Goal: Task Accomplishment & Management: Manage account settings

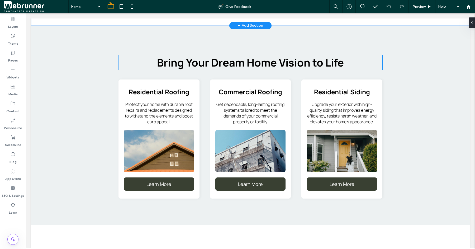
scroll to position [995, 0]
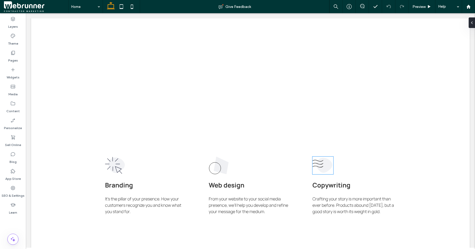
scroll to position [333, 0]
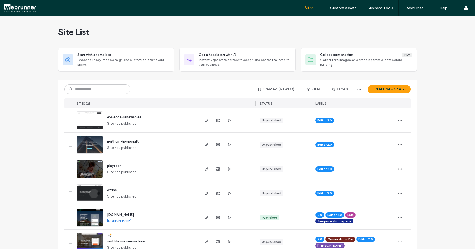
click at [122, 117] on span "evalence-renewables" at bounding box center [124, 117] width 34 height 4
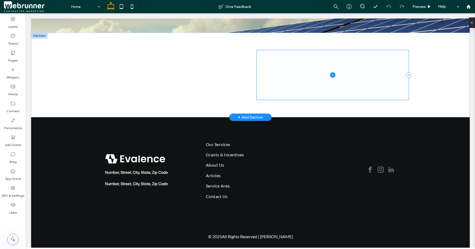
scroll to position [74, 0]
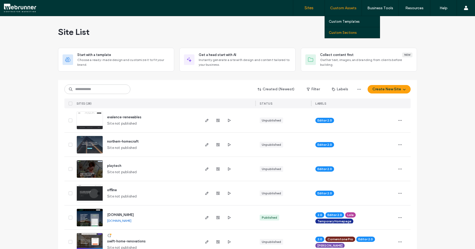
click at [348, 35] on link "Custom Sections" at bounding box center [354, 32] width 51 height 11
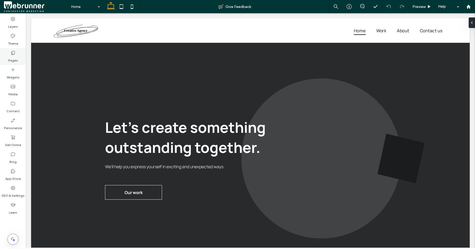
click at [11, 55] on label "Pages" at bounding box center [13, 58] width 10 height 7
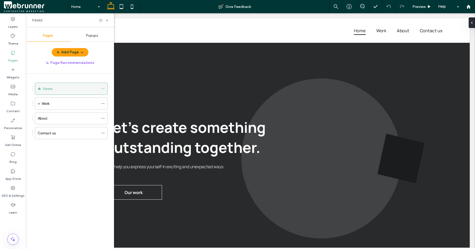
click at [103, 88] on icon at bounding box center [103, 89] width 4 height 4
click at [84, 167] on div "Home Work Projects About Contact us" at bounding box center [73, 160] width 82 height 173
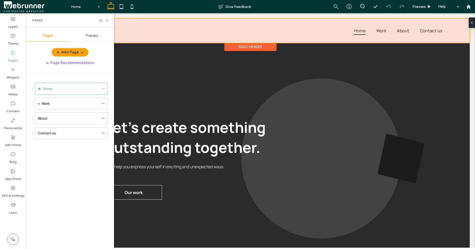
click at [125, 25] on div at bounding box center [250, 30] width 439 height 24
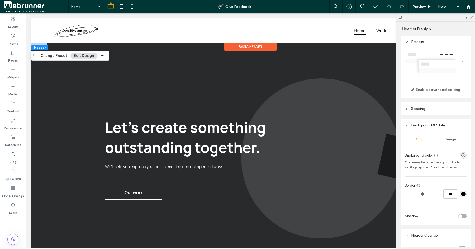
click at [37, 84] on div "Let's create something outstanding together. Our work We'll help you express yo…" at bounding box center [250, 158] width 439 height 231
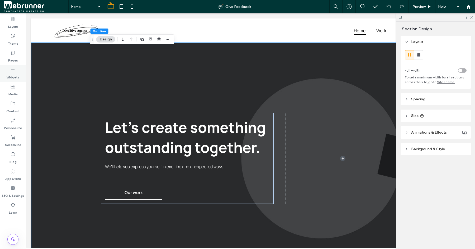
click at [23, 78] on div "Widgets" at bounding box center [13, 73] width 26 height 17
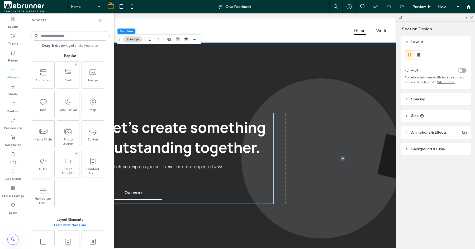
click at [107, 20] on icon at bounding box center [107, 20] width 4 height 4
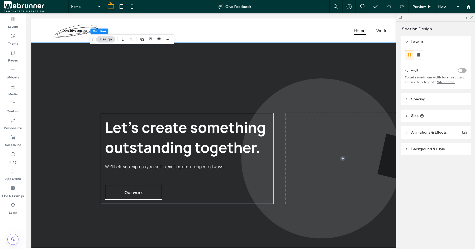
click at [6, 4] on span at bounding box center [36, 6] width 64 height 11
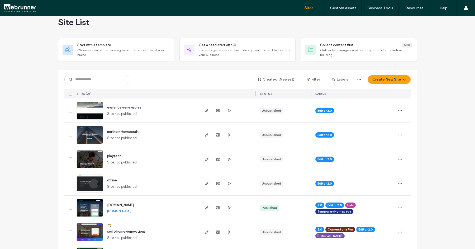
scroll to position [10, 0]
click at [110, 106] on span "evalence-renewables" at bounding box center [124, 107] width 34 height 4
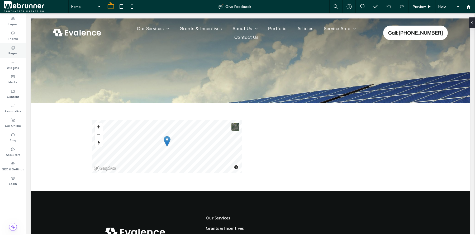
click at [13, 46] on use at bounding box center [13, 47] width 3 height 3
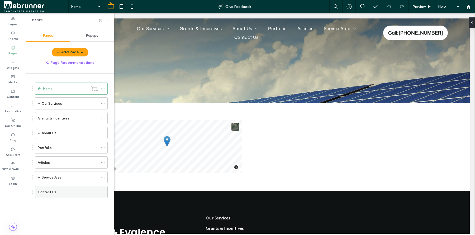
click at [68, 194] on div "Contact Us" at bounding box center [68, 193] width 61 height 6
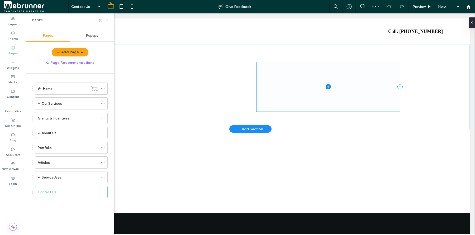
click at [338, 101] on span at bounding box center [329, 86] width 144 height 49
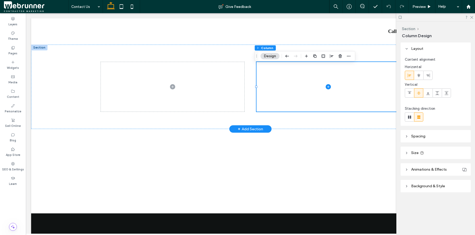
click at [252, 132] on div "+ Add Section" at bounding box center [250, 129] width 25 height 6
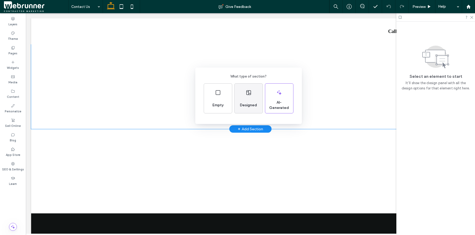
click at [251, 102] on div "Designed" at bounding box center [248, 106] width 21 height 12
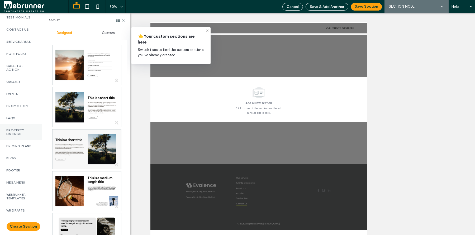
scroll to position [213, 0]
click at [18, 193] on label "Webrunner Templates" at bounding box center [20, 196] width 29 height 7
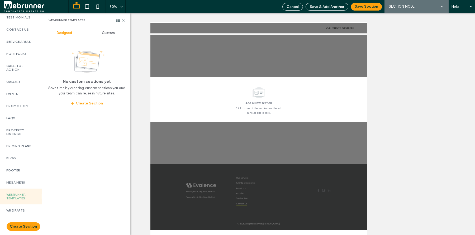
click at [110, 36] on div "Custom" at bounding box center [108, 33] width 44 height 12
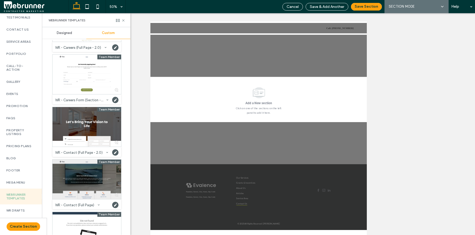
scroll to position [309, 0]
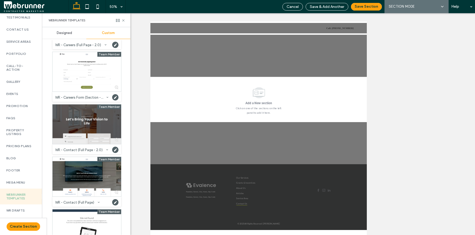
click at [85, 118] on div at bounding box center [87, 125] width 69 height 40
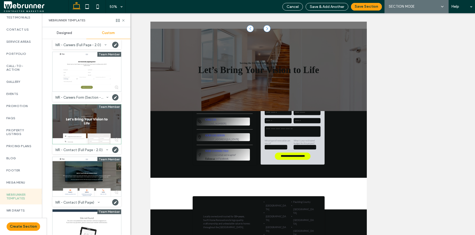
scroll to position [98, 0]
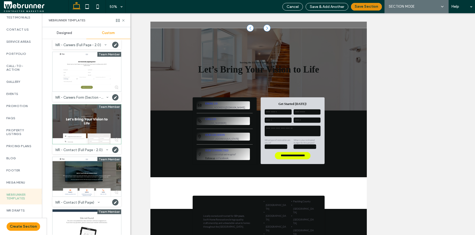
click at [374, 8] on button "Save Section" at bounding box center [366, 7] width 31 height 8
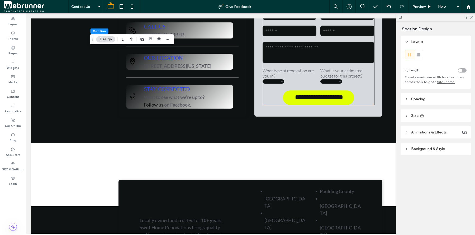
scroll to position [0, 0]
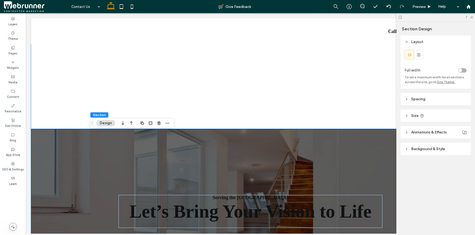
click at [271, 122] on div at bounding box center [250, 87] width 317 height 85
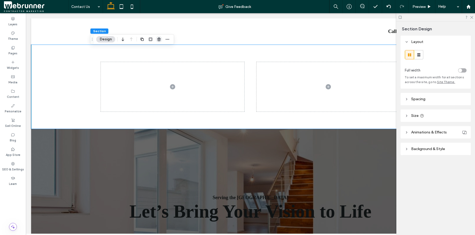
click at [158, 39] on use "button" at bounding box center [158, 38] width 3 height 3
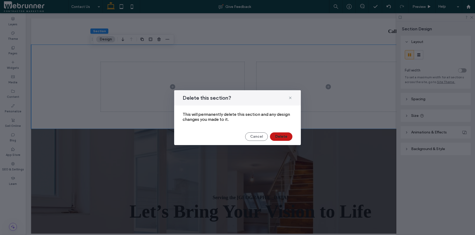
click at [286, 138] on button "Delete" at bounding box center [281, 137] width 22 height 8
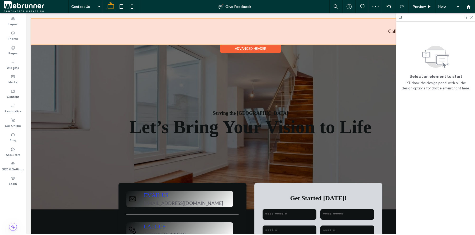
click at [247, 36] on div at bounding box center [250, 31] width 439 height 26
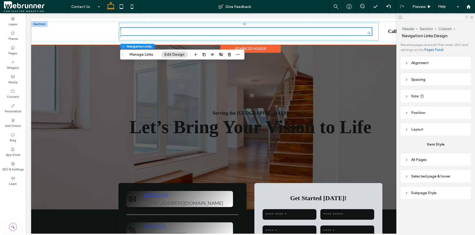
click at [58, 45] on div "Our Services Solar Residential Solar Commercial Solar Ground Mounted Solar Sola…" at bounding box center [250, 31] width 439 height 26
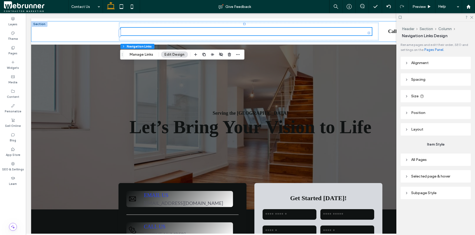
click at [58, 40] on div at bounding box center [84, 32] width 71 height 18
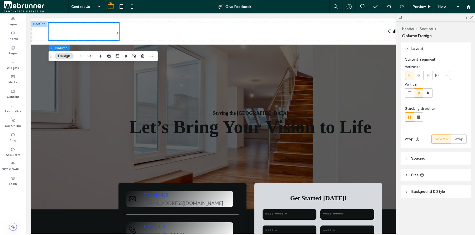
click at [66, 20] on div "Our Services Solar Residential Solar Commercial Solar Ground Mounted Solar Sola…" at bounding box center [250, 31] width 439 height 26
click at [41, 34] on div "Our Services Solar Residential Solar Commercial Solar Ground Mounted Solar Sola…" at bounding box center [250, 31] width 439 height 21
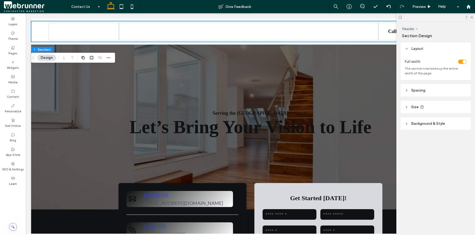
click at [93, 45] on div "Our Services Solar Residential Solar Commercial Solar Ground Mounted Solar Sola…" at bounding box center [250, 31] width 439 height 26
click at [257, 53] on div "Advanced Header" at bounding box center [251, 49] width 60 height 8
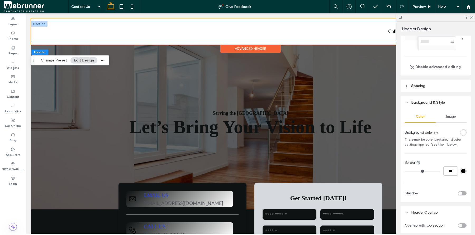
scroll to position [78, 0]
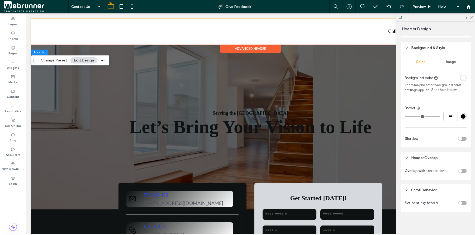
click at [460, 171] on div "toggle" at bounding box center [462, 171] width 8 height 4
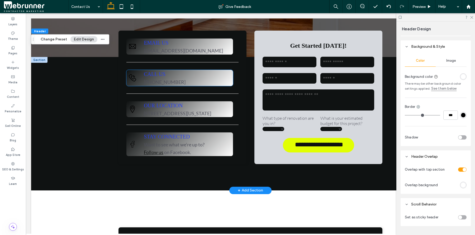
scroll to position [0, 0]
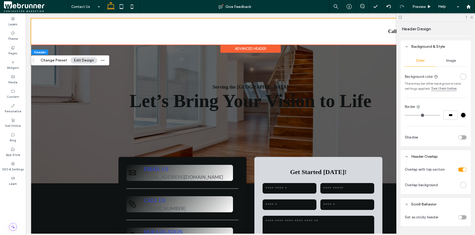
click at [461, 186] on div "rgba(255, 255, 255, 1)" at bounding box center [463, 185] width 4 height 4
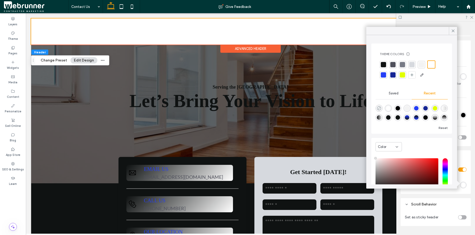
click at [380, 108] on icon "rgba(0, 0, 0, 0)" at bounding box center [379, 108] width 4 height 4
type input "*******"
type input "*"
type input "**"
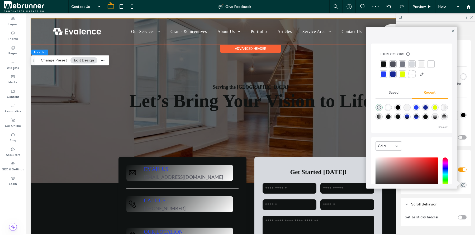
click at [175, 45] on div "Our Services Solar Residential Solar Commercial Solar Ground Mounted Solar Sola…" at bounding box center [250, 31] width 439 height 26
click at [454, 31] on icon at bounding box center [453, 31] width 5 height 5
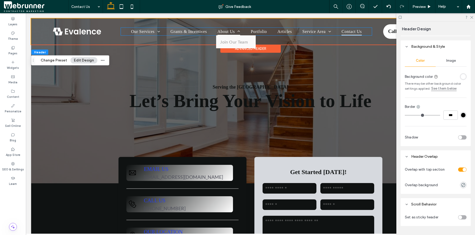
click at [240, 29] on span at bounding box center [237, 31] width 5 height 4
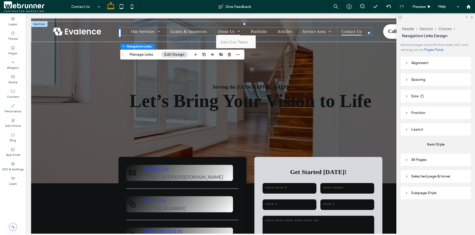
click at [240, 29] on span at bounding box center [237, 31] width 5 height 4
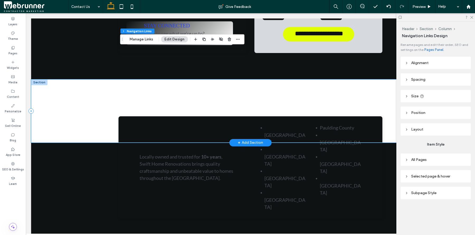
scroll to position [240, 0]
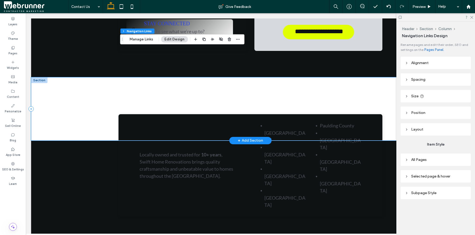
click at [119, 137] on div at bounding box center [250, 108] width 439 height 63
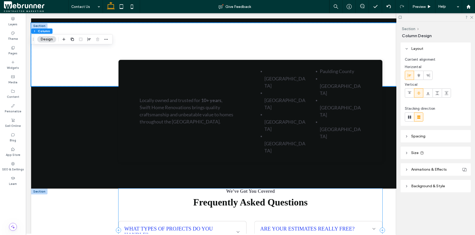
scroll to position [293, 0]
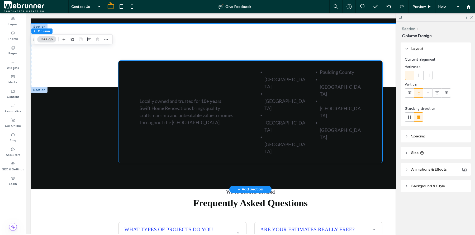
click at [243, 109] on div "Locally owned and trusted for 10+ years , Swift Home Renovations brings quality…" at bounding box center [251, 112] width 264 height 102
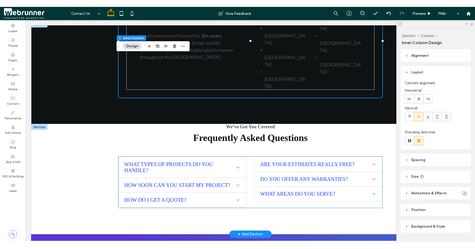
scroll to position [367, 0]
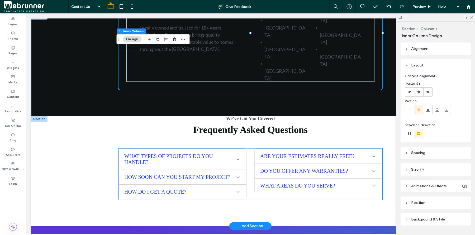
click at [237, 159] on icon at bounding box center [238, 160] width 3 height 2
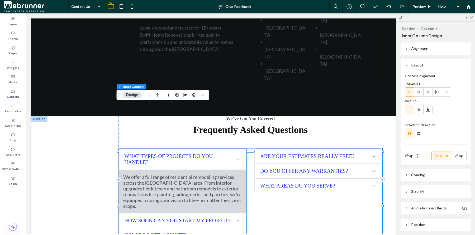
click at [237, 158] on icon at bounding box center [238, 159] width 3 height 2
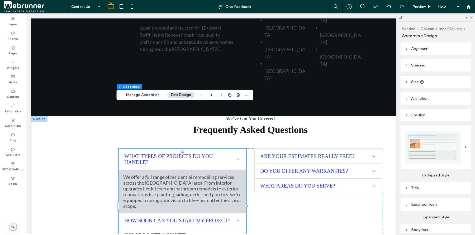
click at [237, 158] on icon at bounding box center [238, 159] width 3 height 2
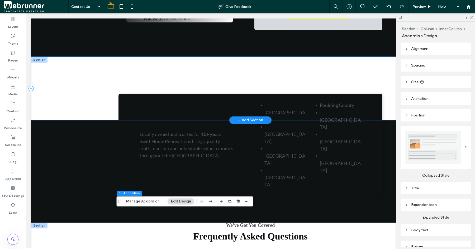
scroll to position [0, 0]
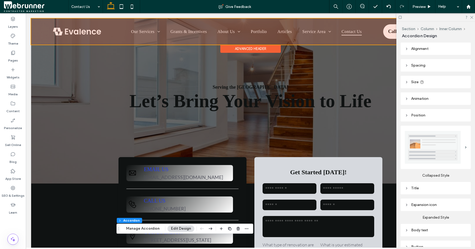
click at [276, 39] on div at bounding box center [250, 31] width 439 height 26
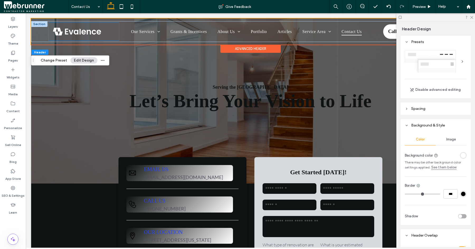
click at [114, 34] on div at bounding box center [84, 32] width 71 height 18
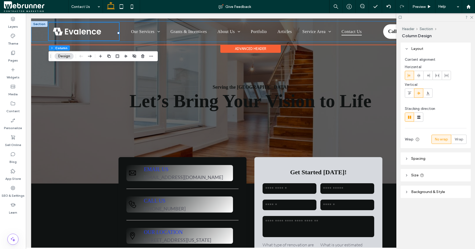
click at [40, 33] on div "Our Services Solar Residential Solar Commercial Solar Ground Mounted Solar Sola…" at bounding box center [250, 31] width 439 height 21
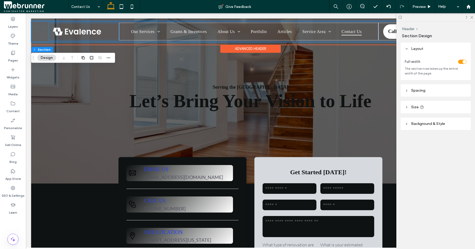
click at [87, 40] on div at bounding box center [84, 32] width 71 height 18
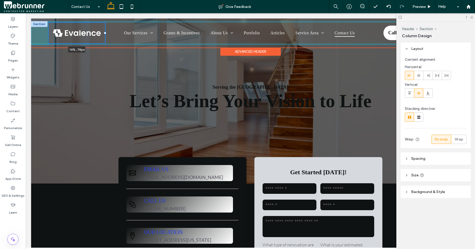
drag, startPoint x: 117, startPoint y: 34, endPoint x: 105, endPoint y: 34, distance: 12.1
click at [105, 34] on div at bounding box center [105, 33] width 2 height 2
type input "**"
type input "*****"
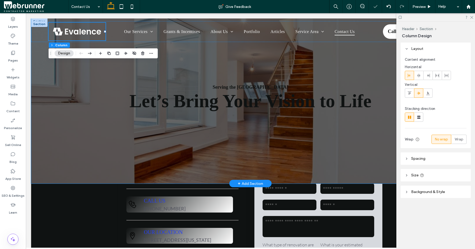
click at [148, 71] on div "Serving the [GEOGRAPHIC_DATA] Let’s Bring Your Vision to Life" at bounding box center [250, 100] width 317 height 165
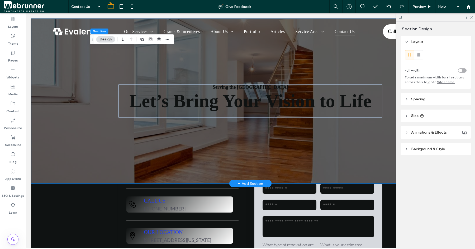
click at [177, 58] on div "Serving the [GEOGRAPHIC_DATA] Let’s Bring Your Vision to Life" at bounding box center [250, 100] width 317 height 165
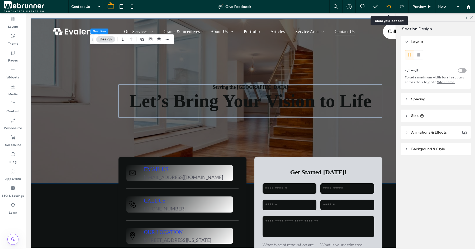
click at [391, 6] on div at bounding box center [388, 6] width 13 height 4
